Goal: Information Seeking & Learning: Understand process/instructions

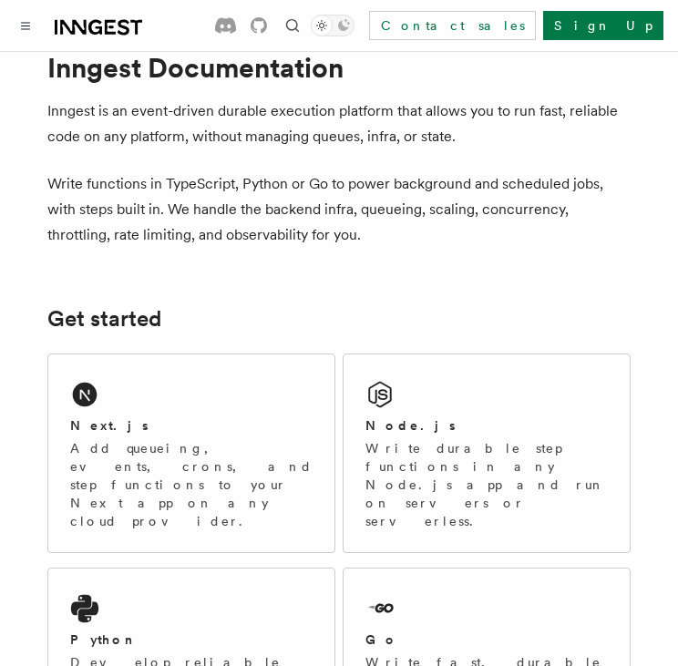
scroll to position [44, 0]
click at [179, 450] on p "Add queueing, events, crons, and step functions to your Next app on any cloud p…" at bounding box center [191, 484] width 242 height 91
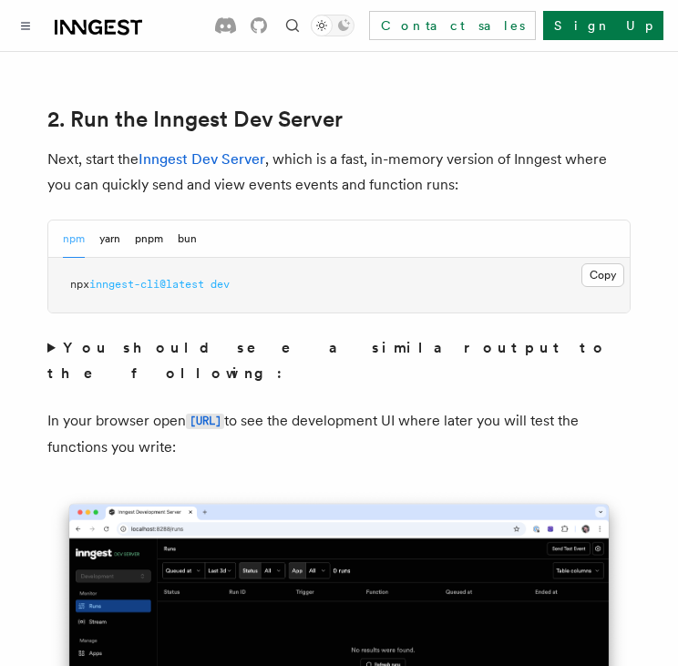
scroll to position [1334, 0]
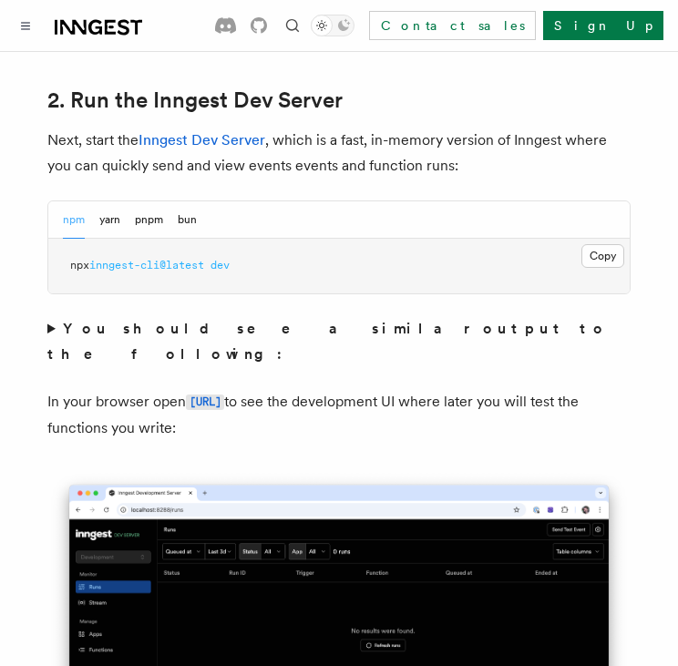
click at [211, 393] on link "[URL]" at bounding box center [205, 401] width 38 height 17
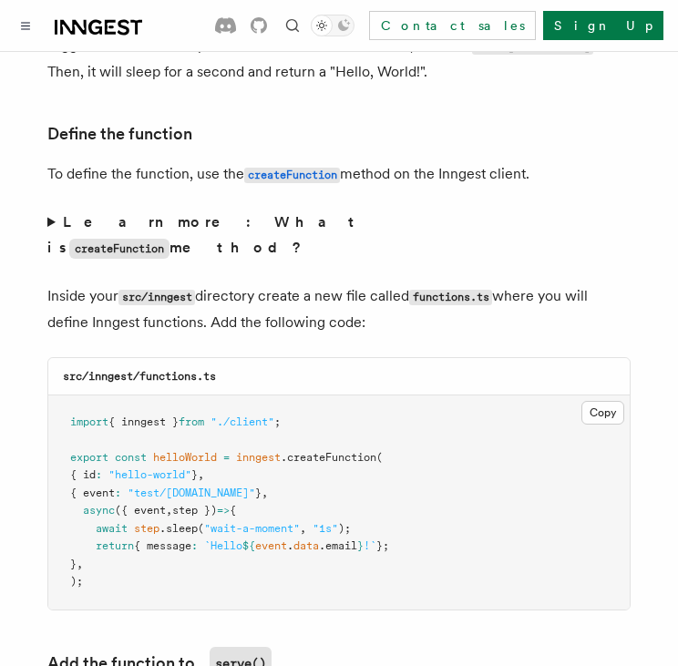
scroll to position [3105, 0]
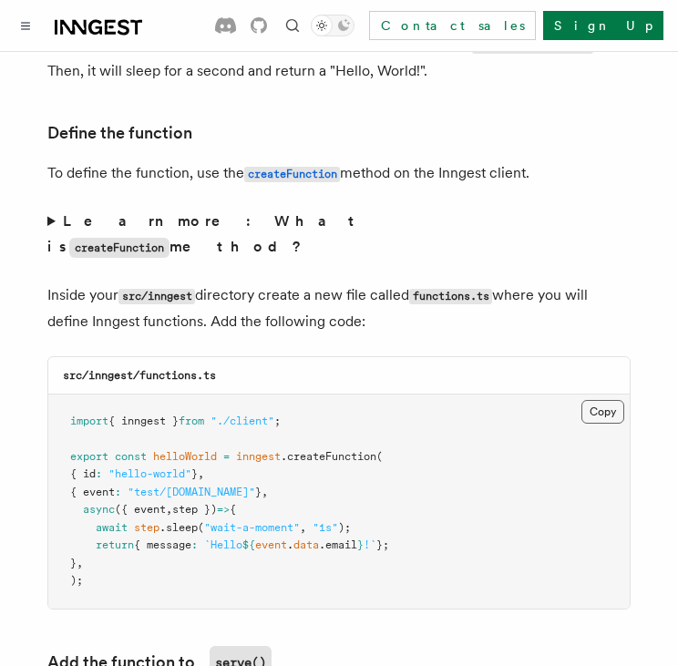
click at [612, 400] on button "Copy Copied" at bounding box center [603, 412] width 43 height 24
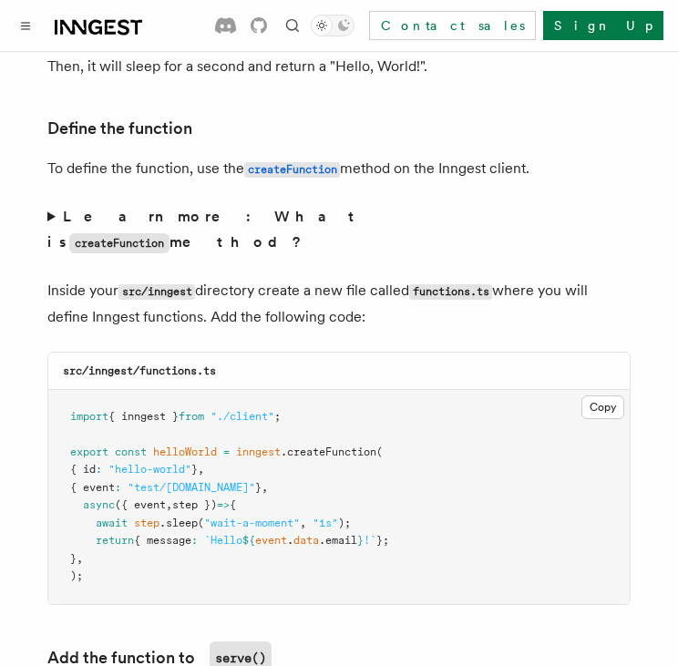
scroll to position [3103, 0]
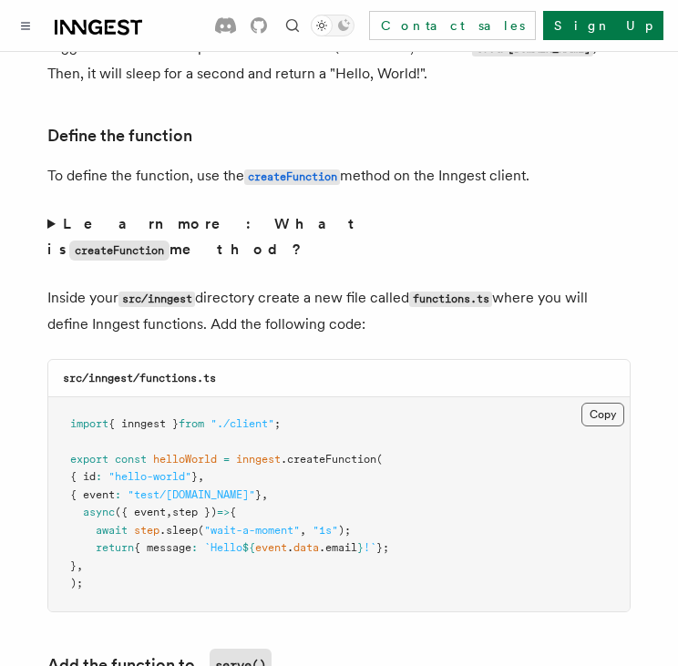
click at [611, 403] on button "Copy Copied" at bounding box center [603, 415] width 43 height 24
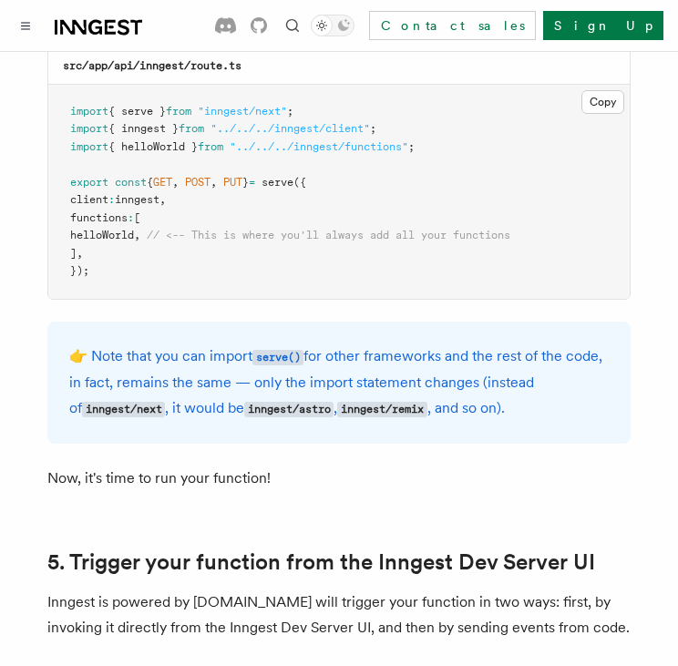
scroll to position [3828, 0]
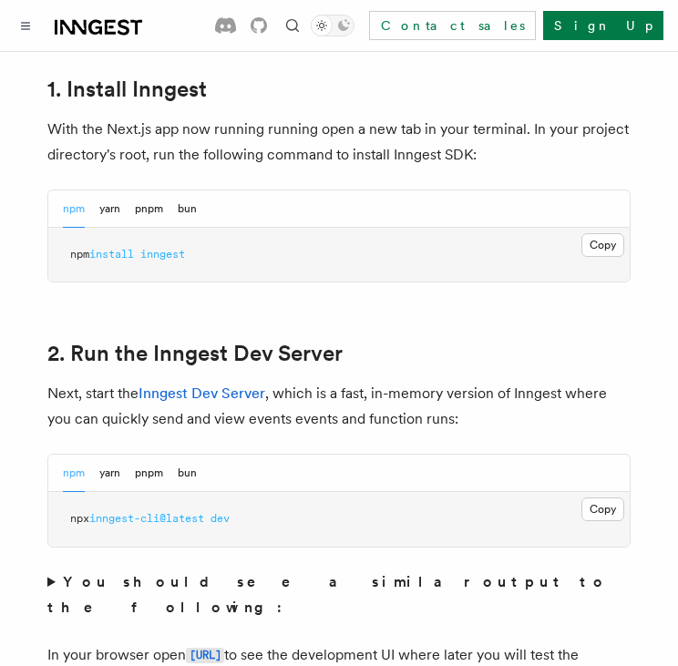
scroll to position [1086, 0]
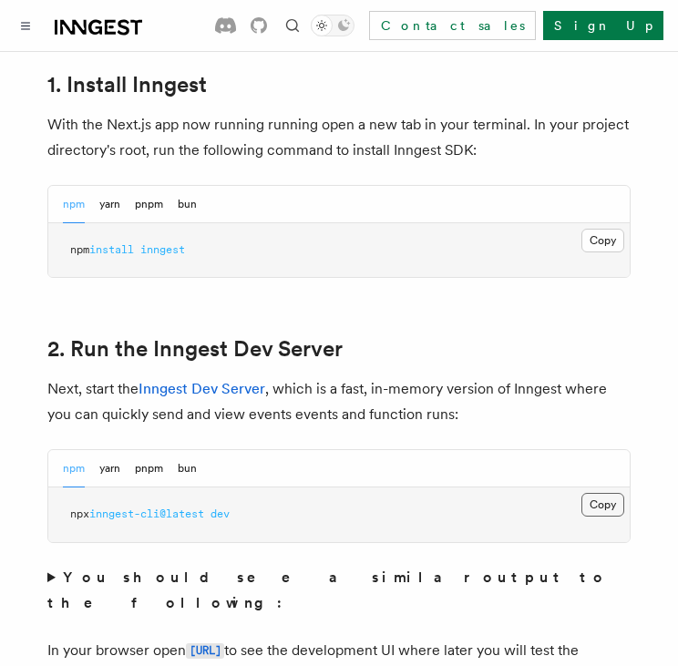
click at [609, 493] on button "Copy Copied" at bounding box center [603, 505] width 43 height 24
click at [592, 493] on button "Copy Copied" at bounding box center [603, 505] width 43 height 24
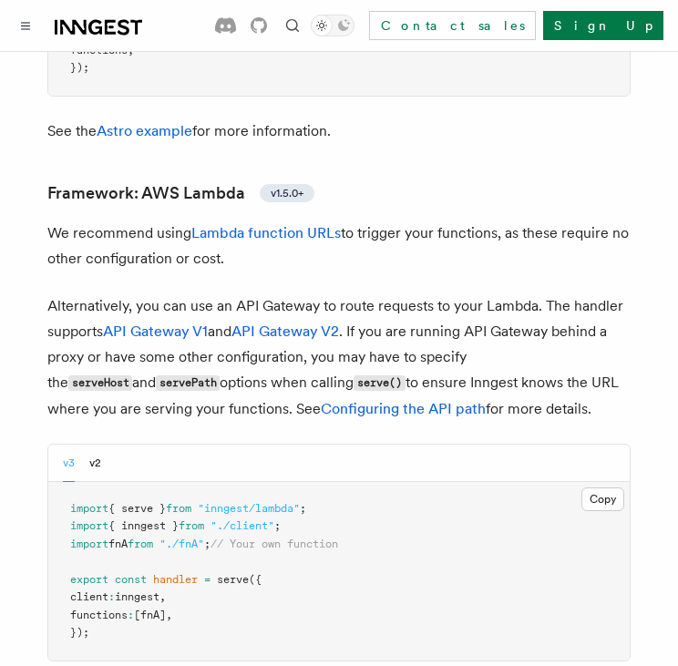
scroll to position [2401, 0]
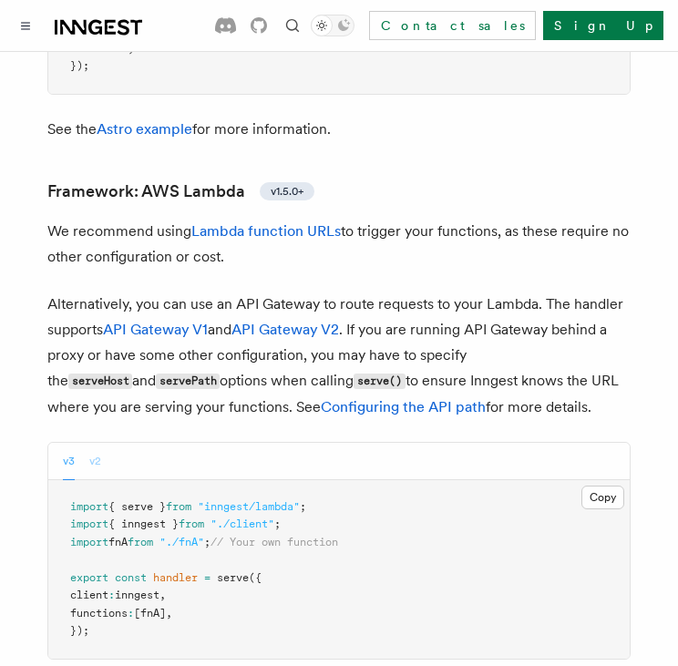
click at [100, 443] on button "v2" at bounding box center [95, 461] width 12 height 37
click at [65, 443] on button "v3" at bounding box center [69, 461] width 12 height 37
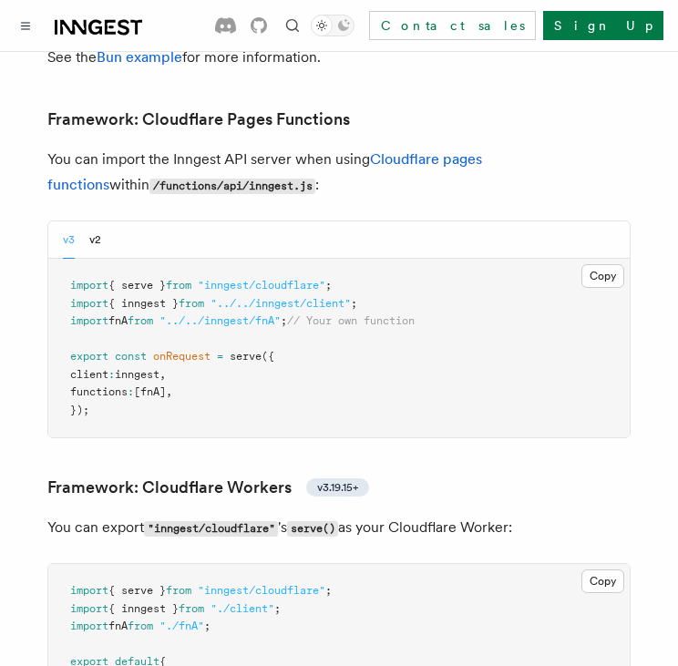
scroll to position [3469, 0]
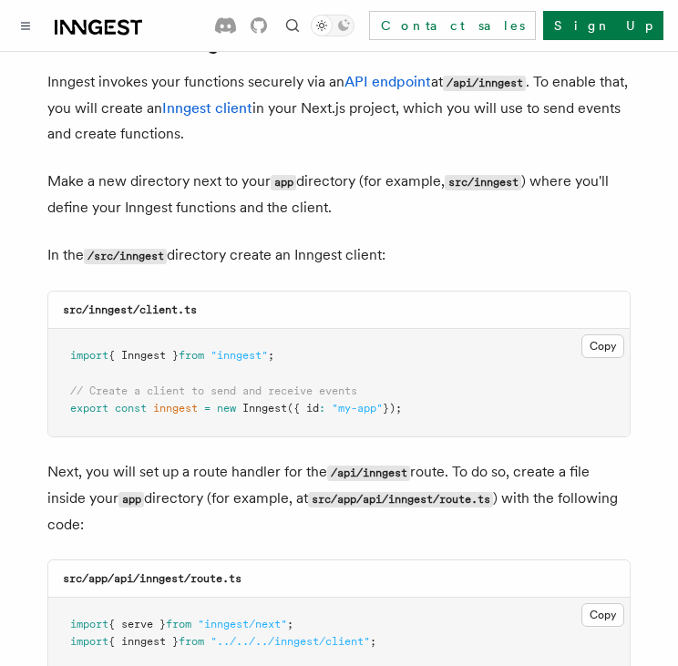
scroll to position [2217, 0]
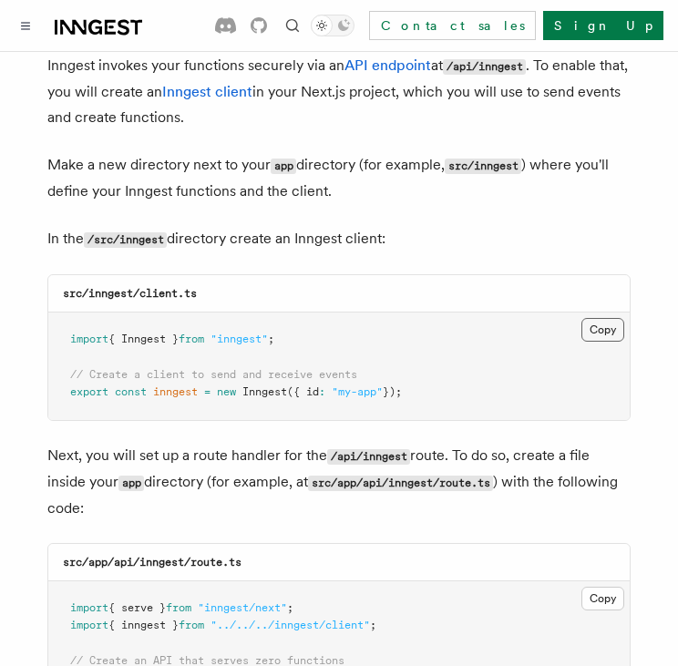
click at [615, 318] on button "Copy Copied" at bounding box center [603, 330] width 43 height 24
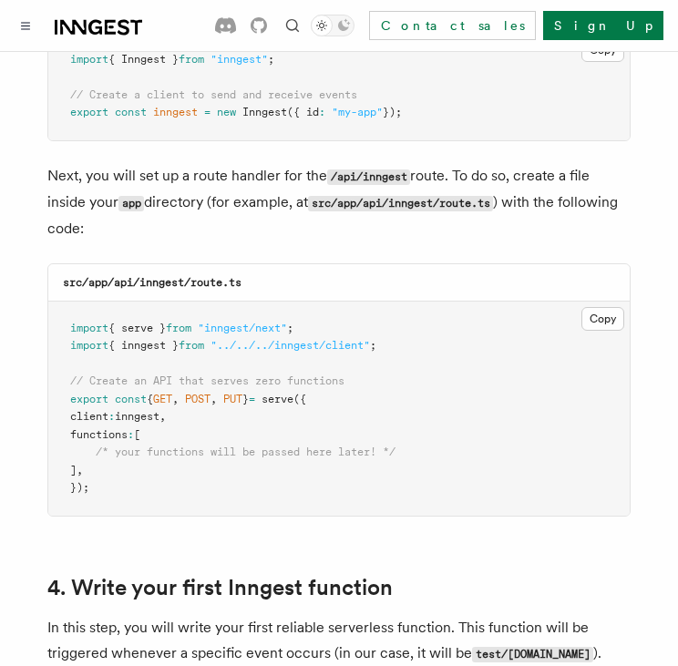
scroll to position [2545, 0]
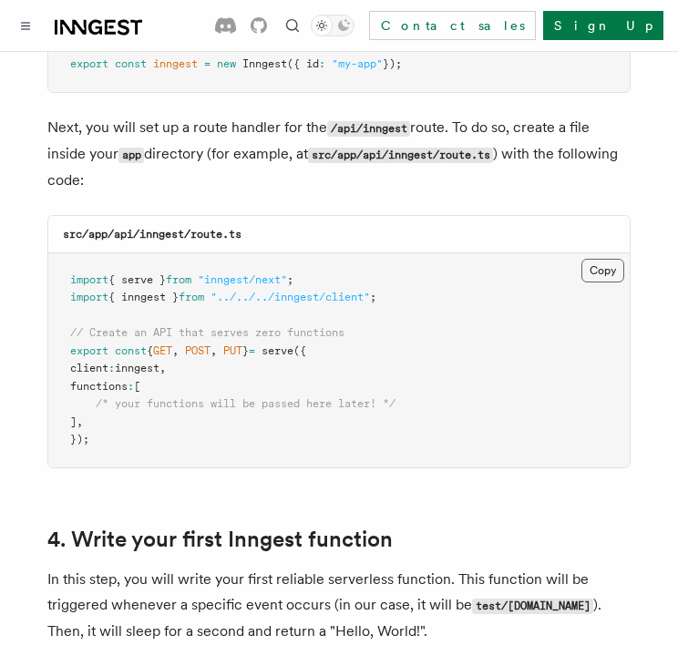
click at [607, 259] on button "Copy Copied" at bounding box center [603, 271] width 43 height 24
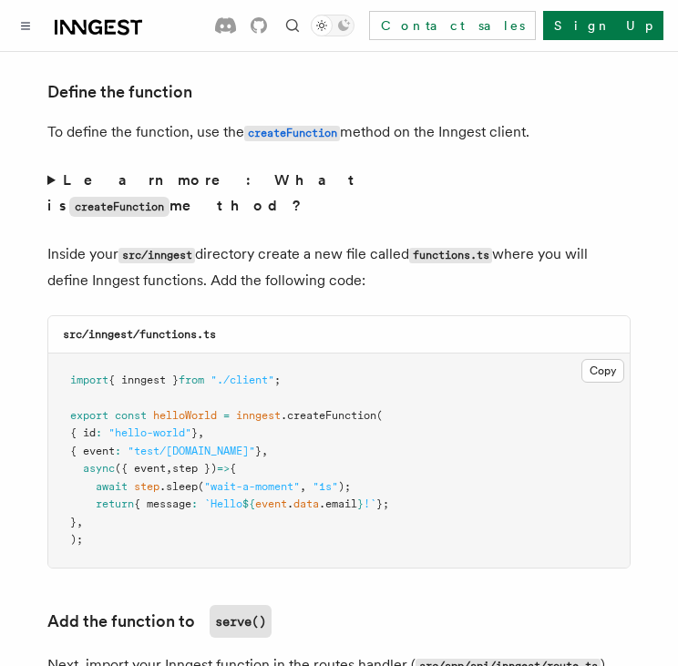
scroll to position [3152, 0]
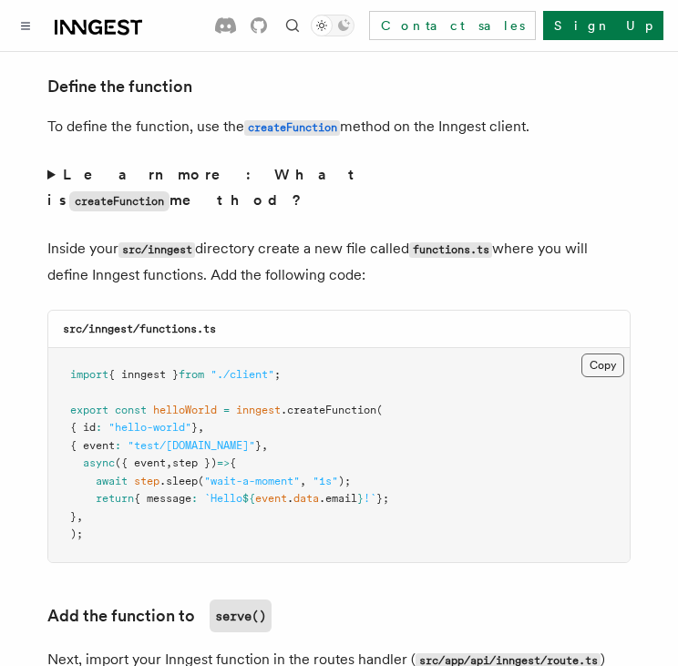
click at [593, 354] on button "Copy Copied" at bounding box center [603, 366] width 43 height 24
